Goal: Transaction & Acquisition: Purchase product/service

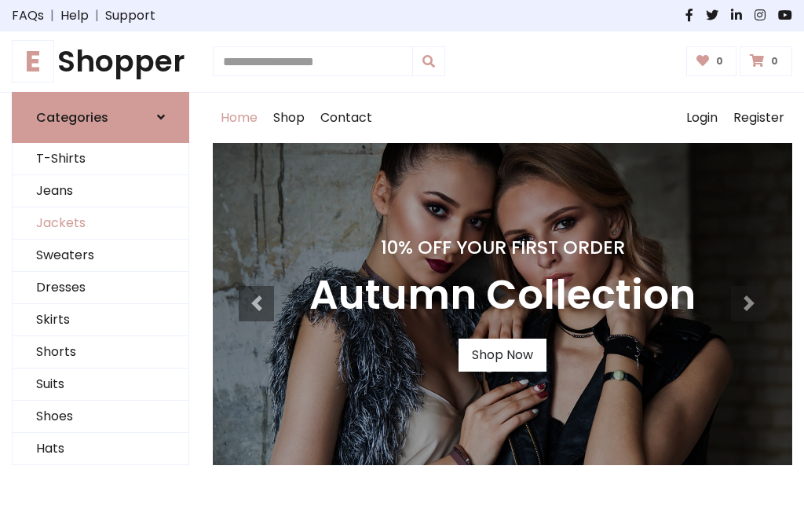
click at [100, 223] on link "Jackets" at bounding box center [101, 223] width 176 height 32
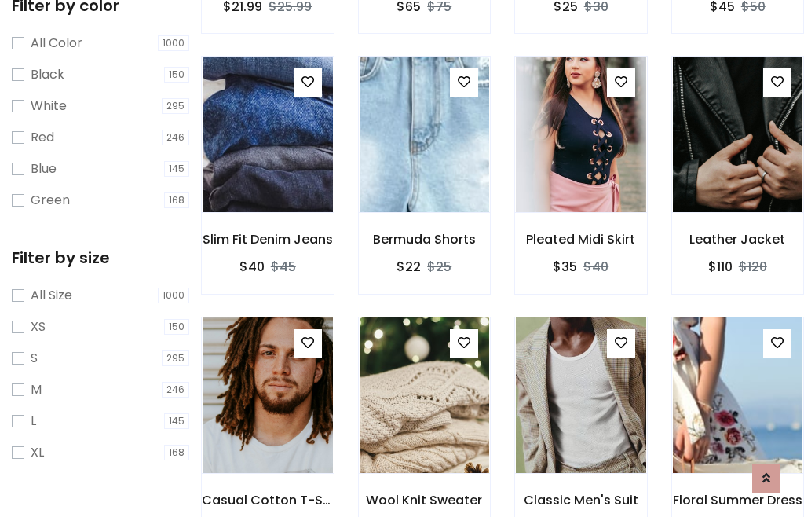
scroll to position [145, 0]
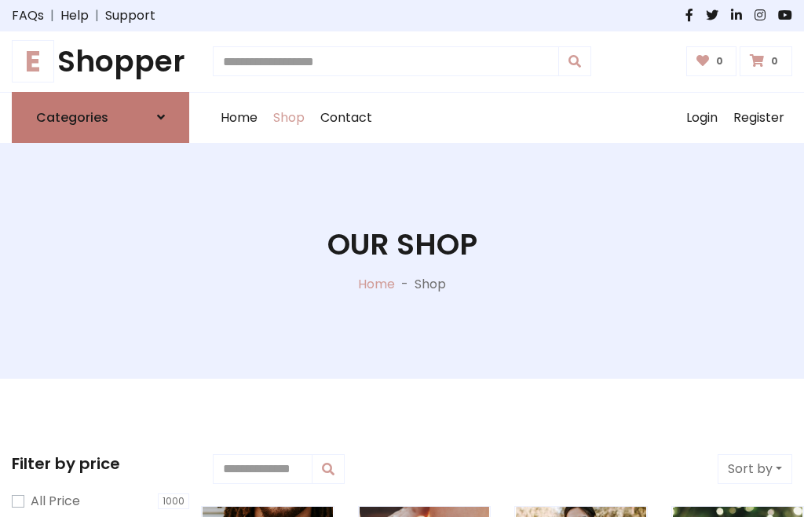
click at [100, 117] on h6 "Categories" at bounding box center [72, 117] width 72 height 15
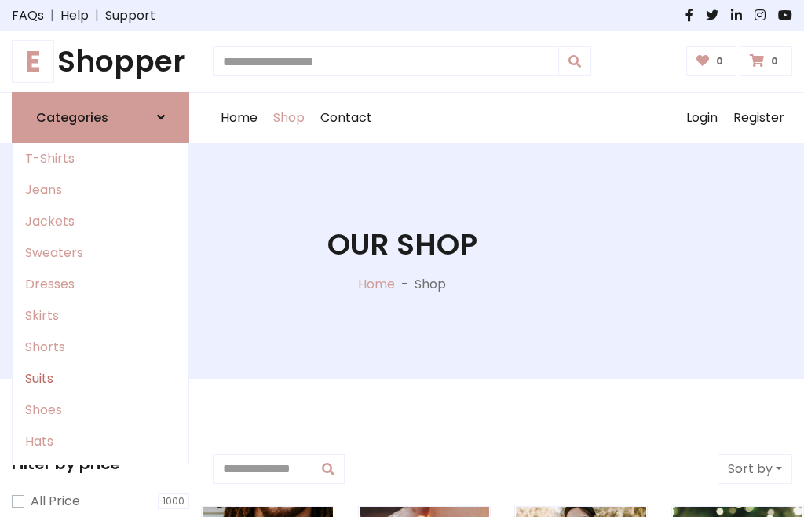
click at [100, 378] on link "Suits" at bounding box center [101, 378] width 176 height 31
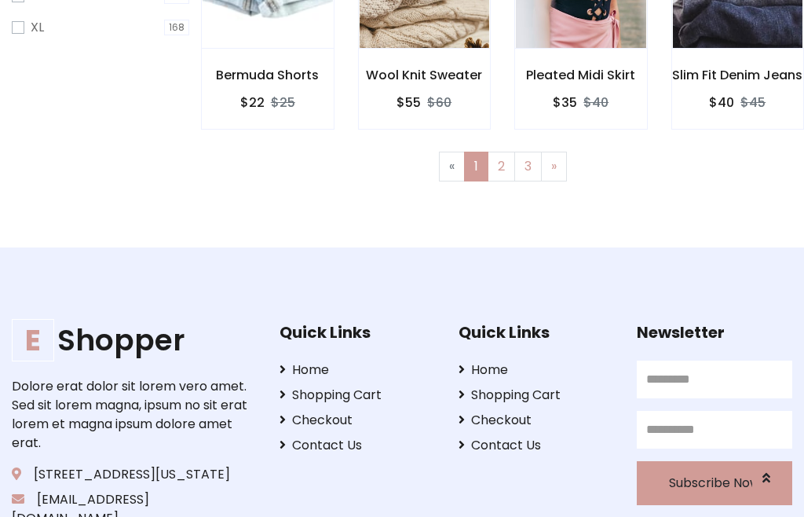
scroll to position [666, 0]
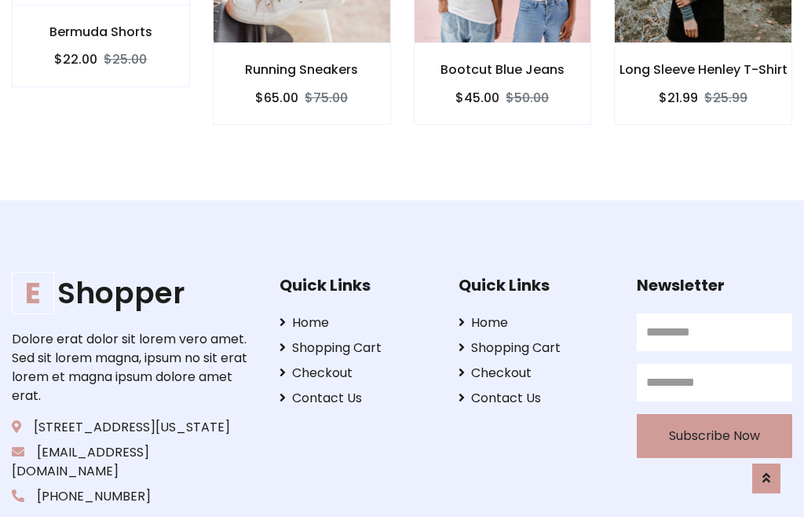
scroll to position [1467, 0]
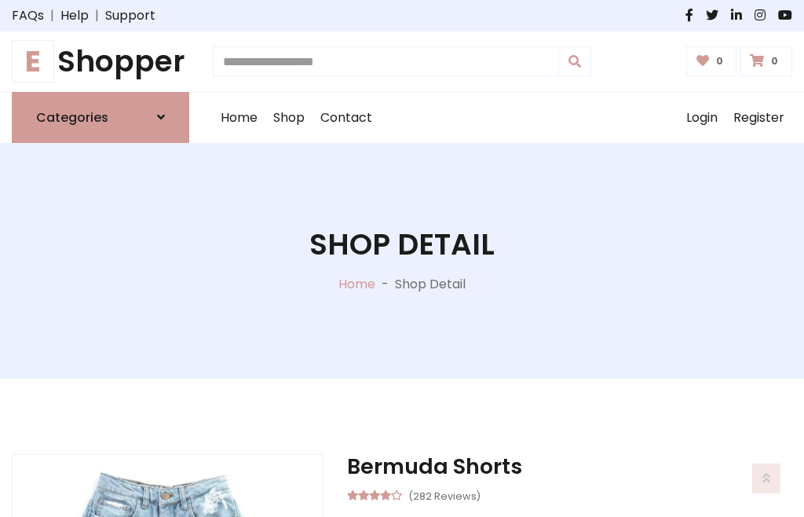
scroll to position [1466, 0]
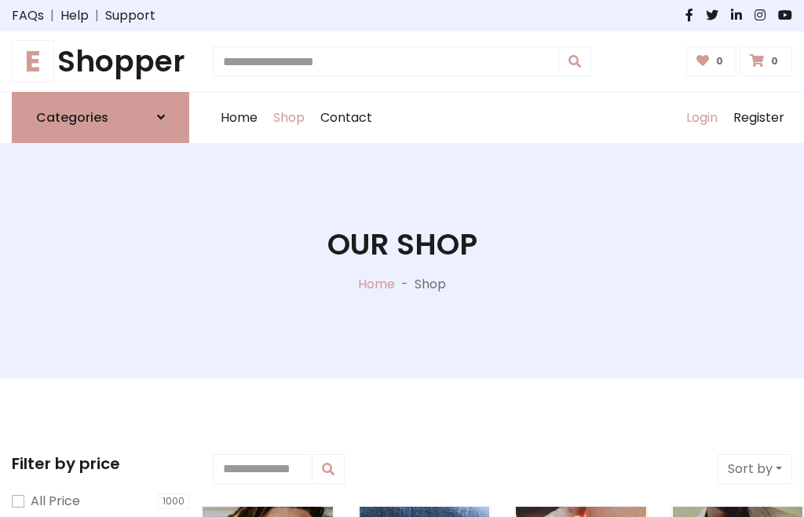
click at [701, 117] on link "Login" at bounding box center [701, 118] width 47 height 50
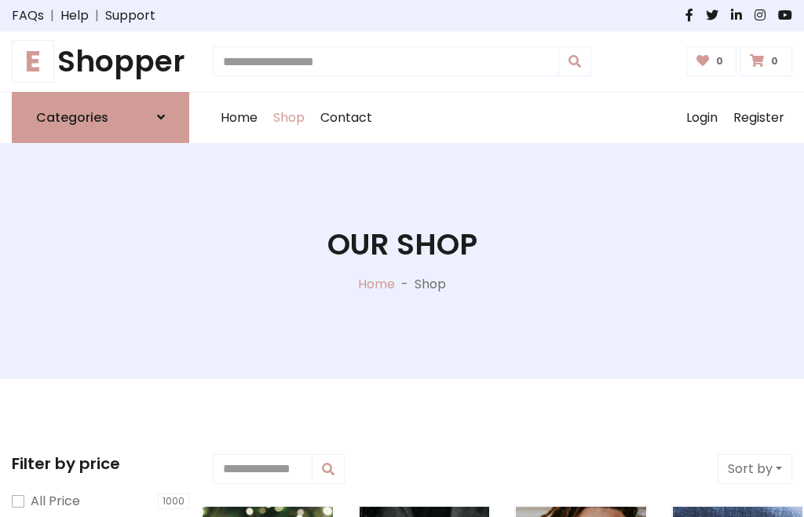
scroll to position [79, 0]
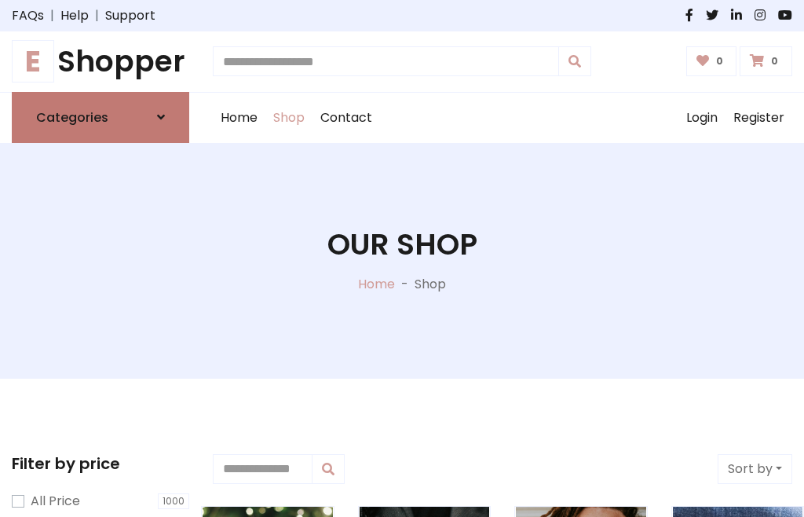
click at [161, 117] on icon at bounding box center [161, 117] width 8 height 13
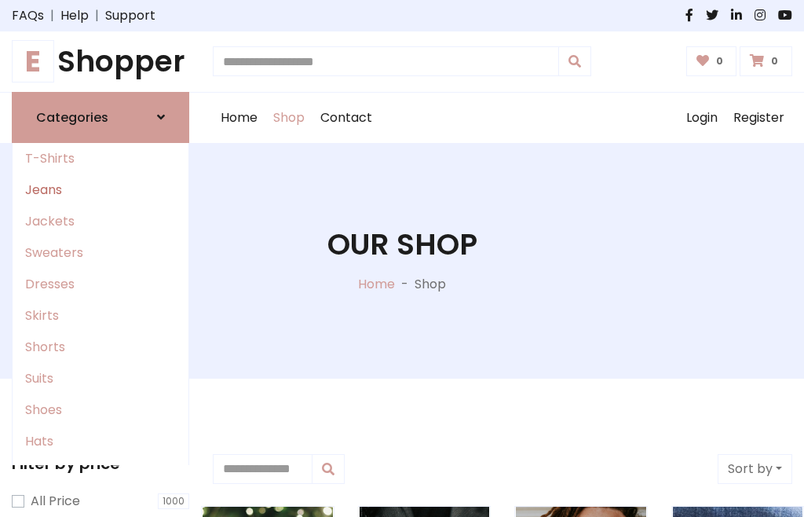
click at [100, 189] on link "Jeans" at bounding box center [101, 189] width 176 height 31
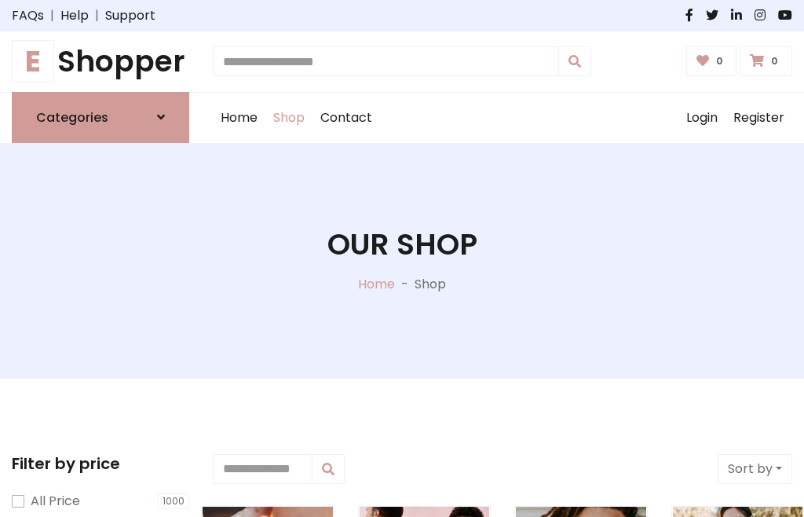
scroll to position [79, 0]
